Goal: Find specific page/section

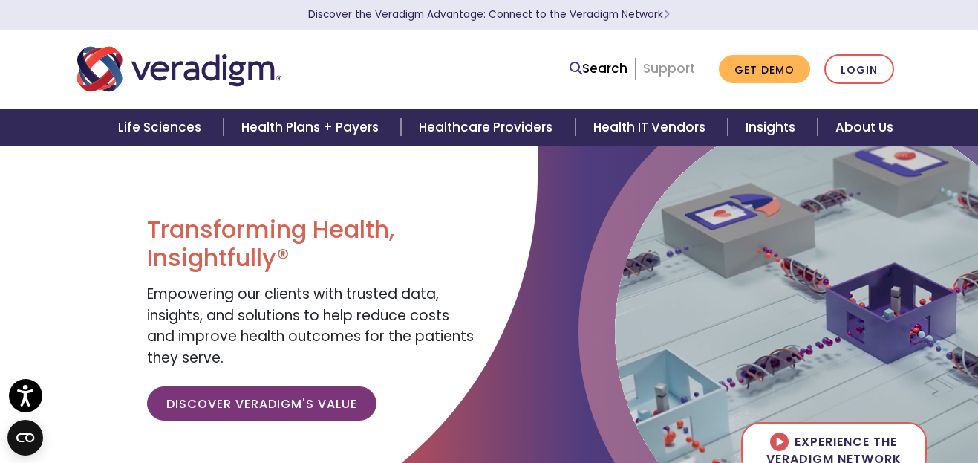
click at [669, 65] on link "Support" at bounding box center [669, 68] width 52 height 18
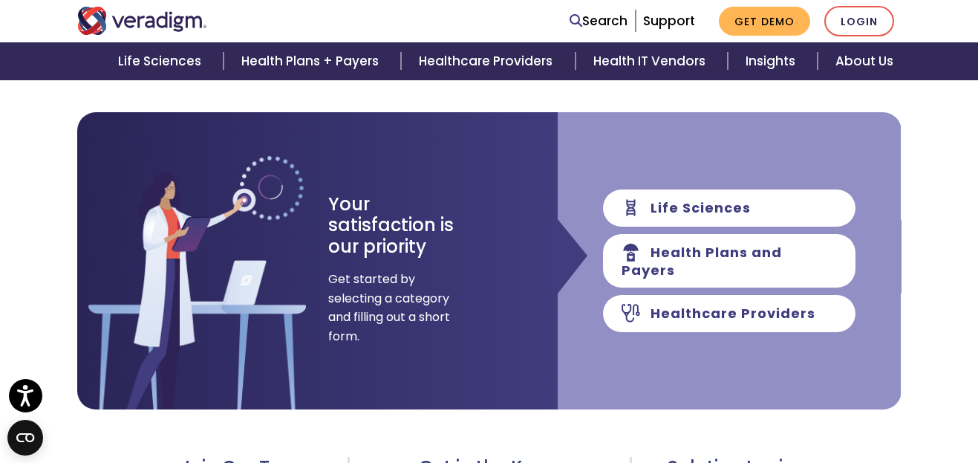
scroll to position [178, 0]
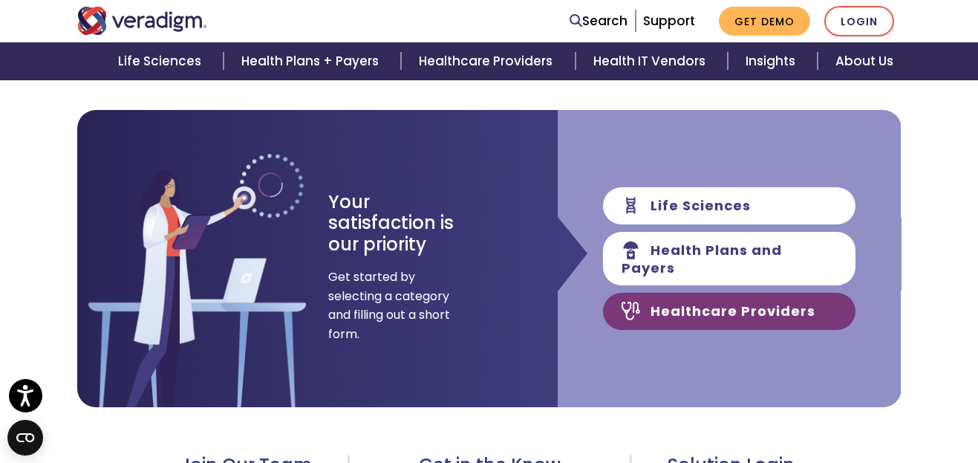
click at [779, 313] on link "Healthcare Providers" at bounding box center [729, 311] width 253 height 37
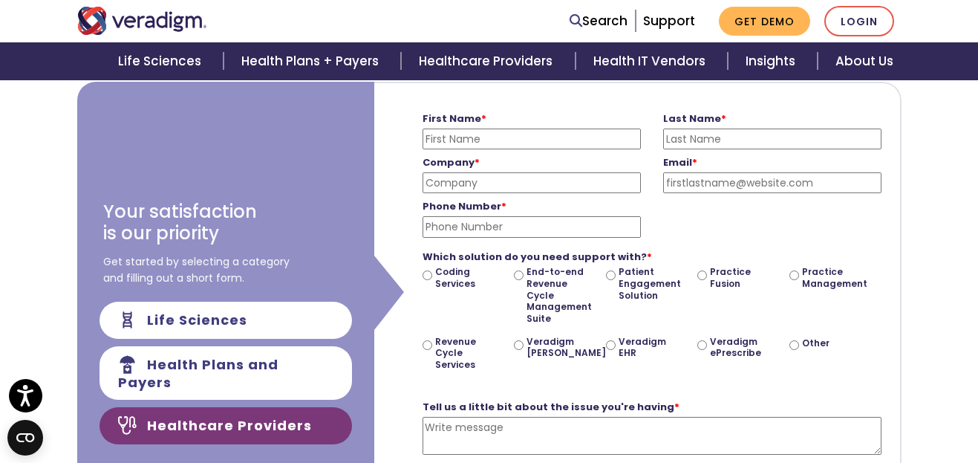
scroll to position [208, 0]
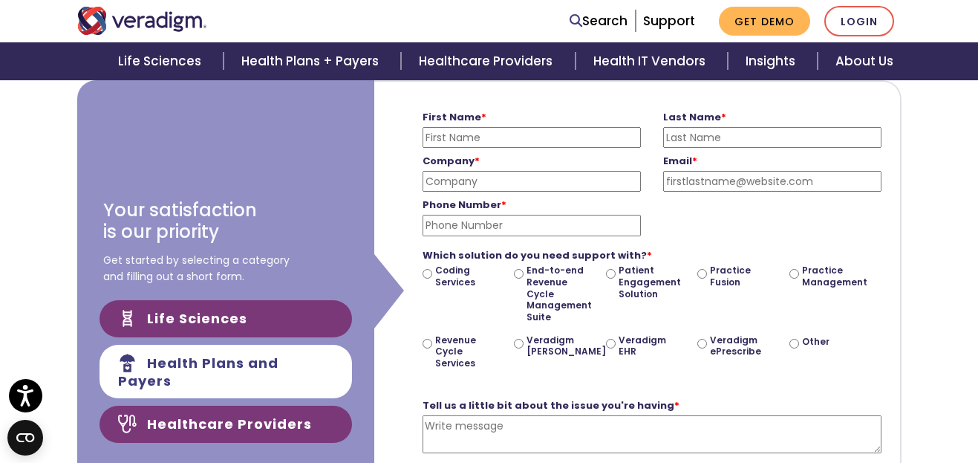
click at [308, 320] on link "Life Sciences" at bounding box center [226, 318] width 253 height 37
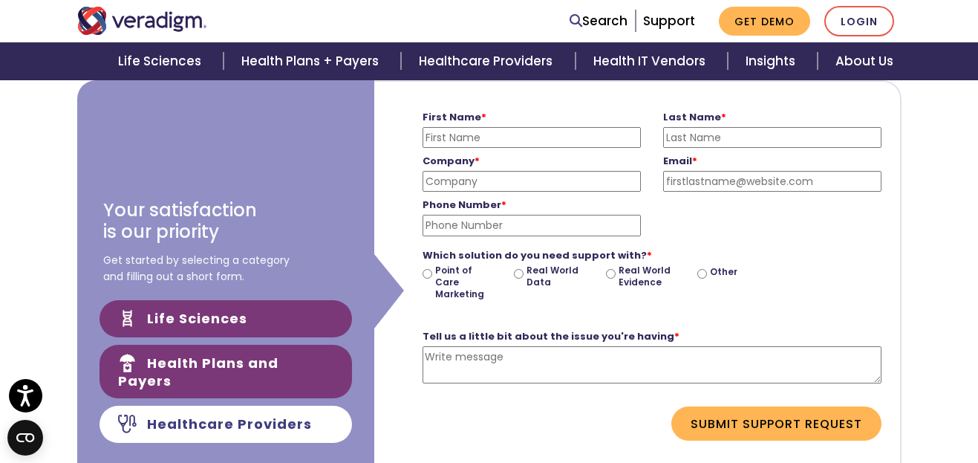
click at [294, 361] on link "Health Plans and Payers" at bounding box center [226, 371] width 253 height 53
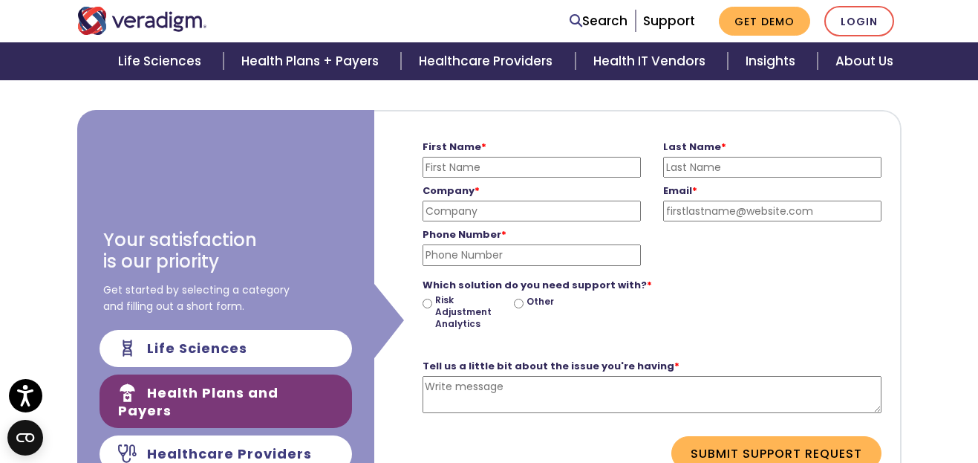
scroll to position [149, 0]
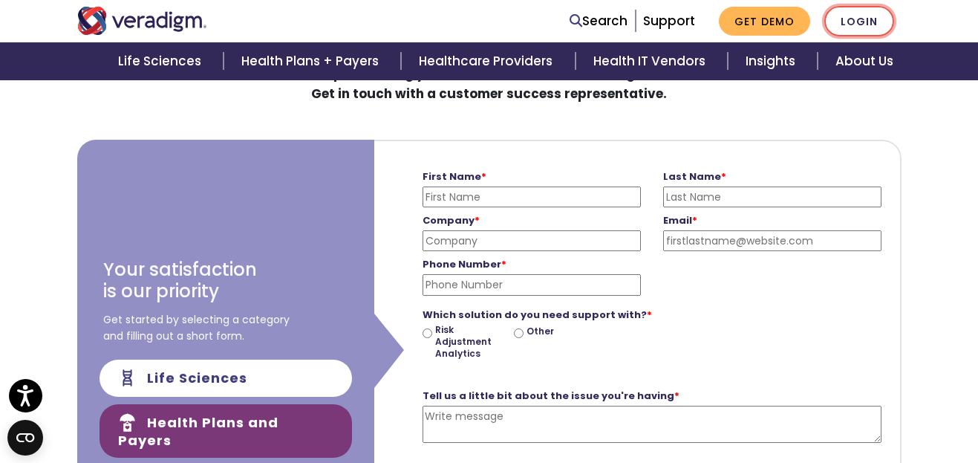
click at [851, 20] on link "Login" at bounding box center [860, 21] width 70 height 30
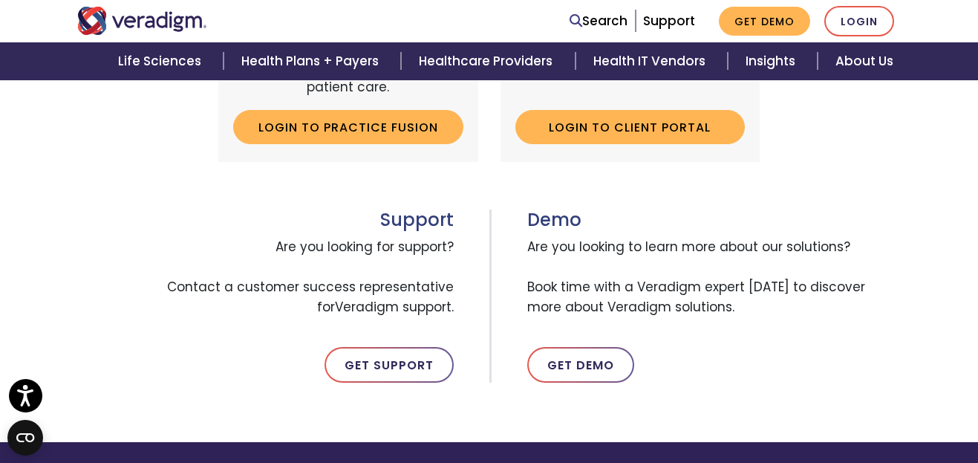
scroll to position [773, 0]
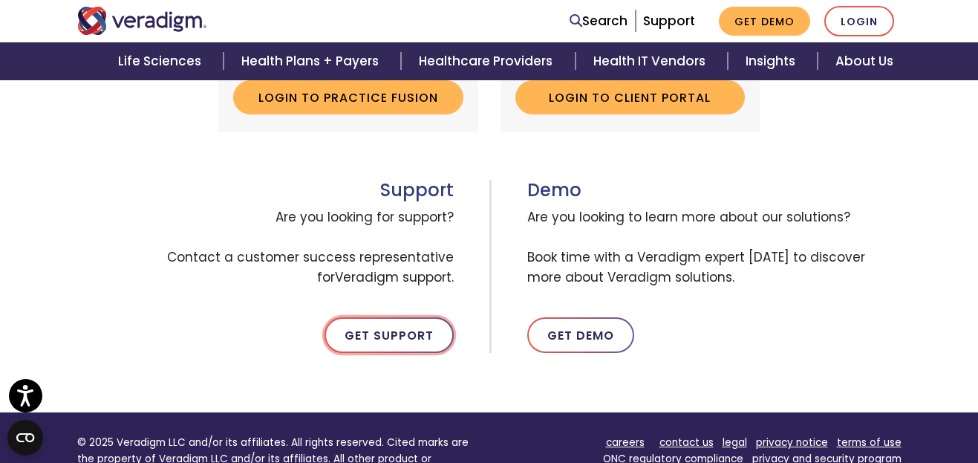
click at [365, 323] on link "Get Support" at bounding box center [389, 335] width 129 height 36
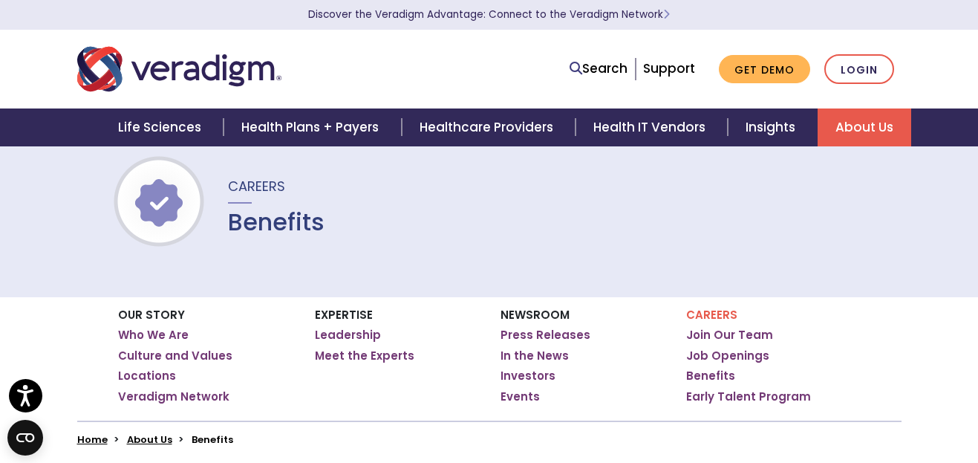
scroll to position [59, 0]
